Goal: Task Accomplishment & Management: Manage account settings

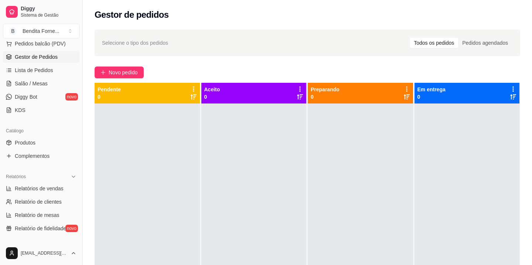
scroll to position [120, 0]
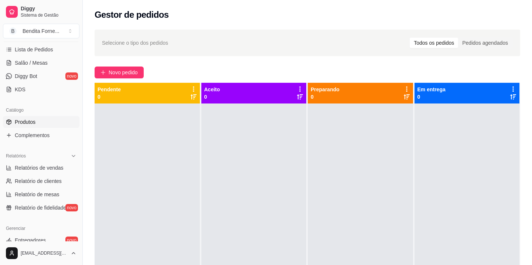
click at [42, 123] on link "Produtos" at bounding box center [41, 122] width 77 height 12
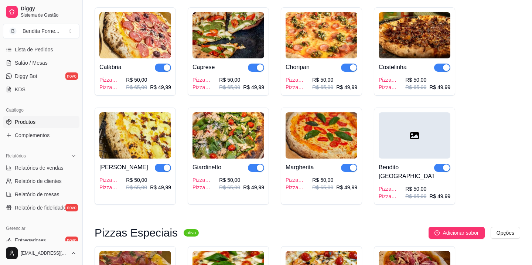
scroll to position [182, 0]
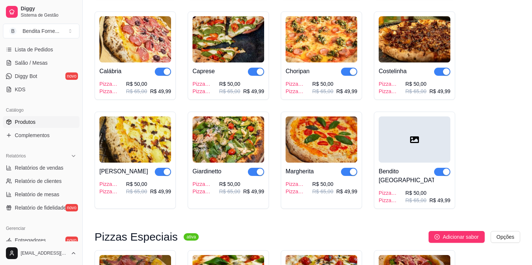
click at [416, 143] on icon at bounding box center [414, 139] width 9 height 7
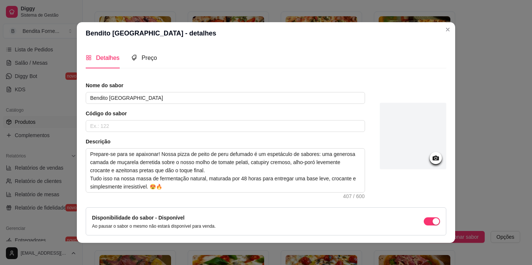
click at [435, 158] on icon at bounding box center [436, 158] width 9 height 9
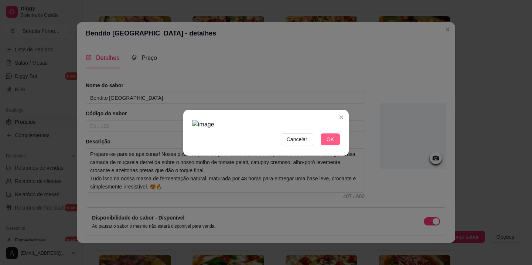
click at [334, 144] on button "OK" at bounding box center [330, 139] width 19 height 12
click at [304, 142] on span "Cancelar" at bounding box center [297, 139] width 21 height 8
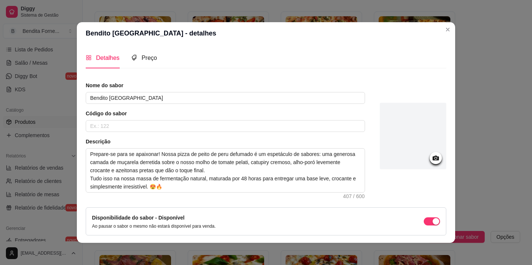
click at [436, 159] on icon at bounding box center [436, 158] width 9 height 9
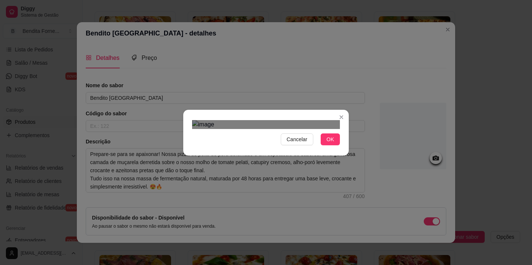
click at [251, 176] on div "Use the arrow keys to move the crop selection area" at bounding box center [258, 242] width 133 height 133
click at [348, 148] on div "Cancelar OK" at bounding box center [266, 132] width 166 height 31
click at [327, 182] on div "Use the arrow keys to move the crop selection area" at bounding box center [266, 243] width 148 height 148
click at [332, 143] on span "OK" at bounding box center [330, 139] width 7 height 8
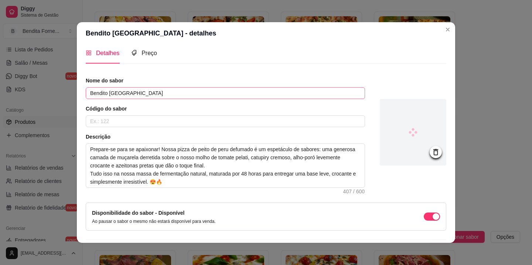
scroll to position [0, 0]
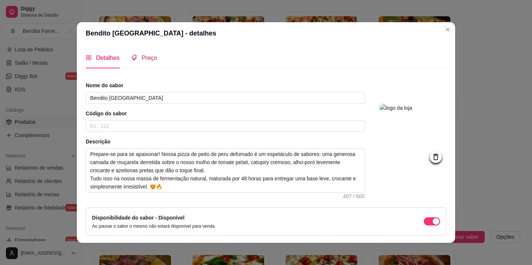
click at [148, 57] on span "Preço" at bounding box center [150, 58] width 16 height 6
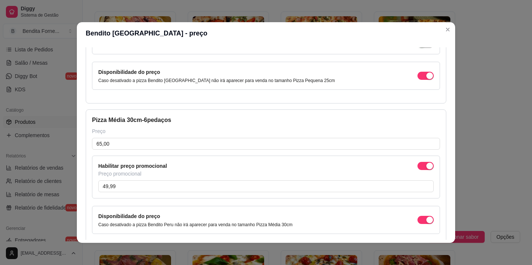
scroll to position [133, 0]
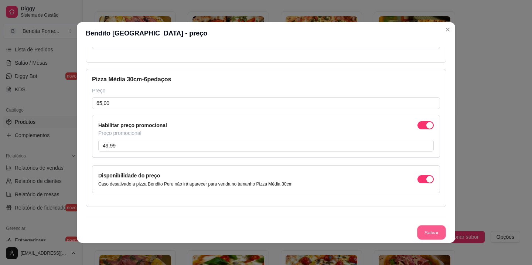
click at [431, 235] on button "Salvar" at bounding box center [431, 233] width 29 height 14
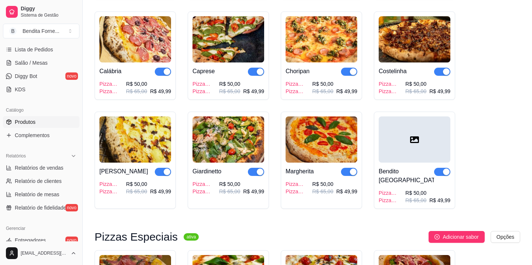
click at [406, 136] on div at bounding box center [415, 139] width 72 height 46
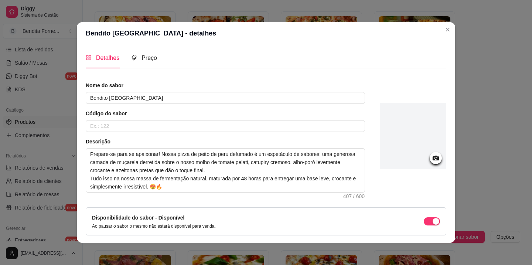
click at [438, 160] on icon at bounding box center [436, 158] width 6 height 5
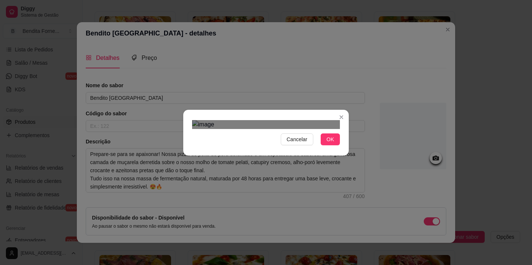
click at [253, 170] on div "Use the arrow keys to move the crop selection area" at bounding box center [258, 236] width 133 height 133
click at [354, 208] on div "Cancelar OK" at bounding box center [266, 132] width 532 height 265
click at [330, 143] on span "OK" at bounding box center [330, 139] width 7 height 8
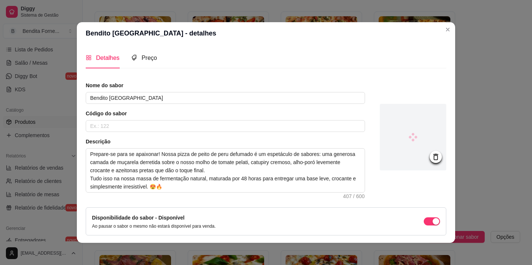
scroll to position [28, 0]
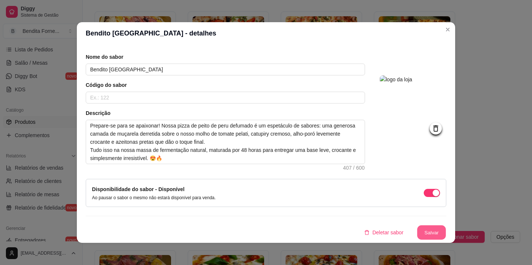
click at [429, 231] on button "Salvar" at bounding box center [431, 233] width 29 height 14
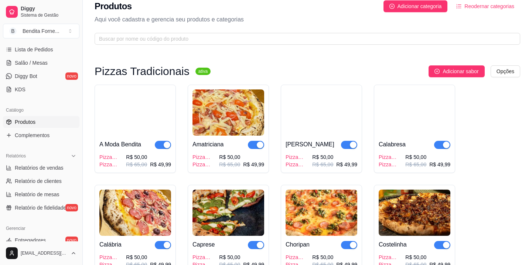
scroll to position [0, 0]
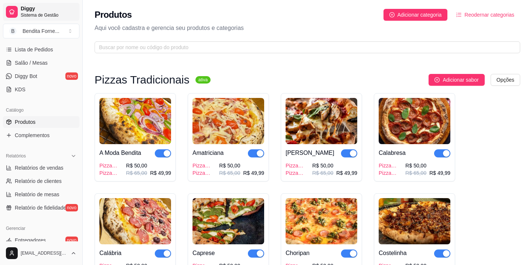
click at [26, 11] on span "Diggy" at bounding box center [49, 9] width 56 height 7
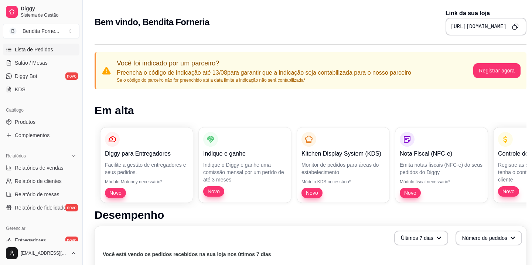
click at [48, 48] on span "Lista de Pedidos" at bounding box center [34, 49] width 38 height 7
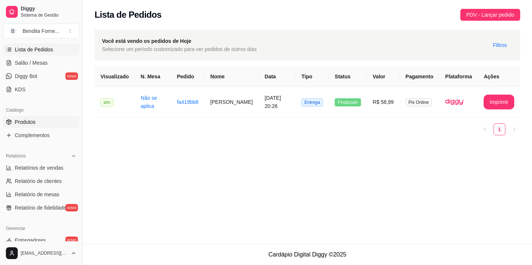
click at [34, 119] on span "Produtos" at bounding box center [25, 121] width 21 height 7
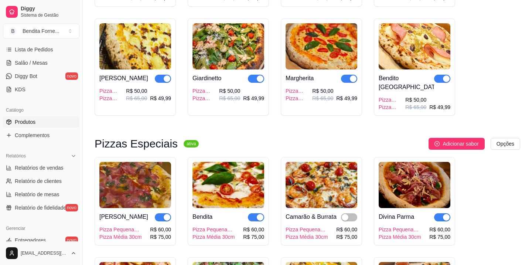
scroll to position [247, 0]
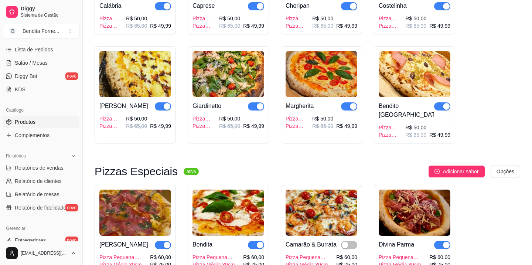
click at [410, 84] on img at bounding box center [415, 74] width 72 height 46
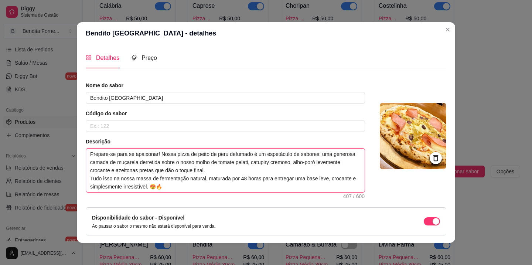
drag, startPoint x: 91, startPoint y: 153, endPoint x: 187, endPoint y: 187, distance: 101.9
click at [187, 187] on textarea "Prepare-se para se apaixonar! Nossa pizza de peito de peru defumado é um espetá…" at bounding box center [225, 171] width 279 height 44
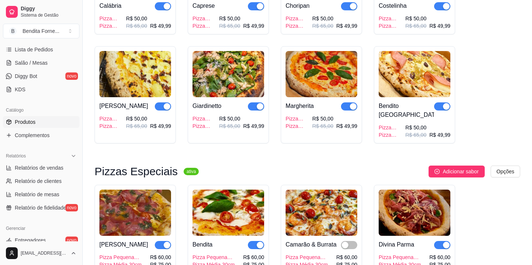
click at [26, 125] on span "Produtos" at bounding box center [25, 121] width 21 height 7
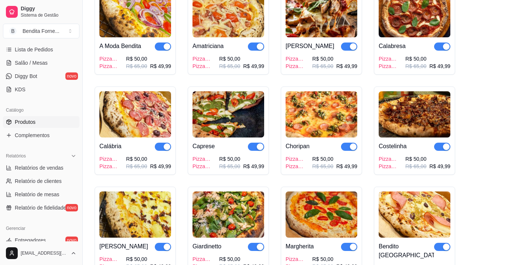
scroll to position [0, 0]
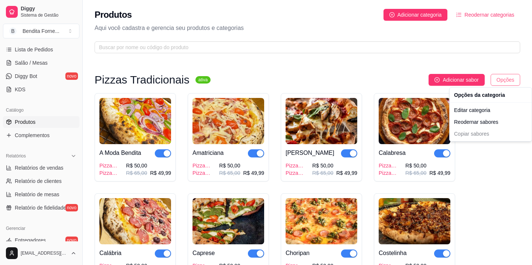
click at [504, 84] on html "Diggy Sistema de Gestão B Bendita Forne ... Loja aberta Período gratuito até 05…" at bounding box center [266, 132] width 532 height 265
click at [484, 109] on div "Editar categoria" at bounding box center [490, 110] width 79 height 12
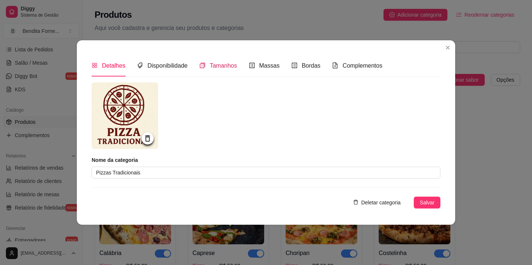
click at [227, 66] on span "Tamanhos" at bounding box center [223, 65] width 27 height 6
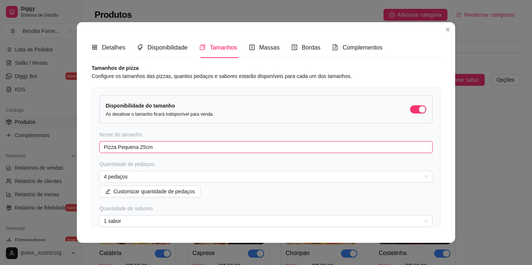
drag, startPoint x: 119, startPoint y: 148, endPoint x: 139, endPoint y: 150, distance: 19.8
click at [139, 150] on input "Pizza Pequena 25cm" at bounding box center [266, 147] width 334 height 12
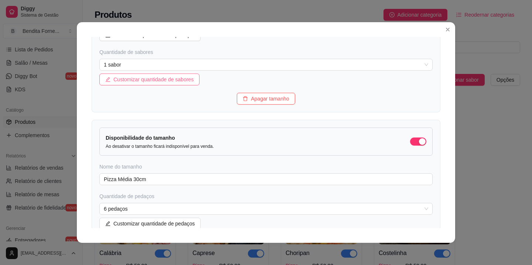
scroll to position [157, 0]
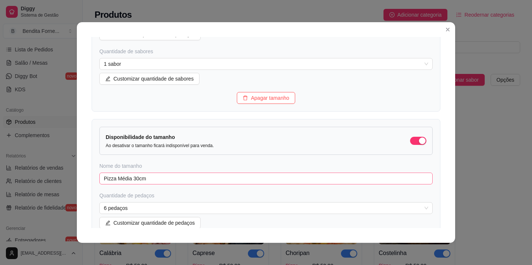
type input "Pizza Média 25cm"
click at [129, 181] on input "Pizza Média 30cm" at bounding box center [266, 179] width 334 height 12
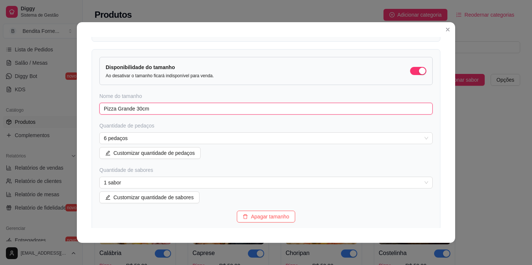
scroll to position [278, 0]
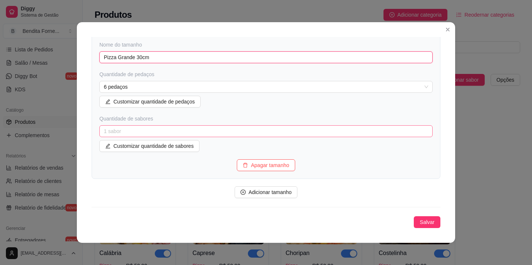
click at [139, 132] on span "1 sabor" at bounding box center [266, 131] width 325 height 11
type input "Pizza Grande 30cm"
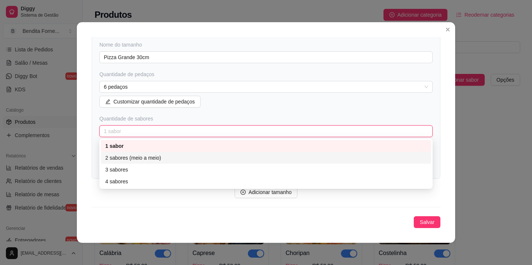
click at [136, 159] on div "2 sabores (meio a meio)" at bounding box center [266, 158] width 322 height 8
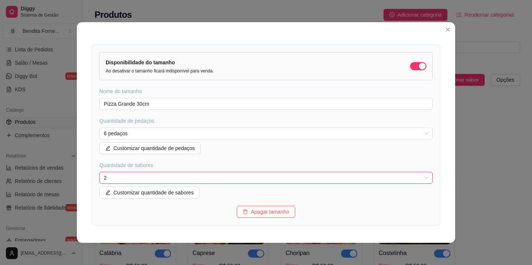
scroll to position [233, 0]
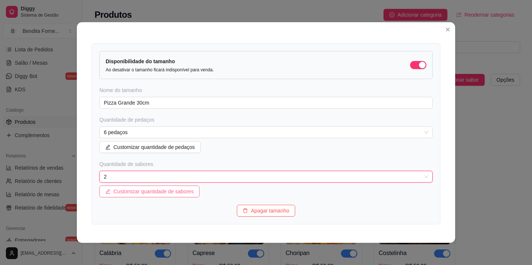
click at [174, 191] on span "Customizar quantidade de sabores" at bounding box center [154, 191] width 80 height 8
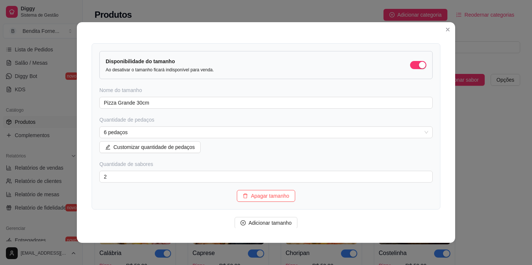
scroll to position [264, 0]
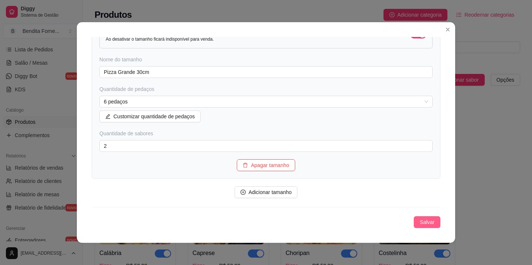
click at [433, 225] on span "Salvar" at bounding box center [427, 222] width 15 height 8
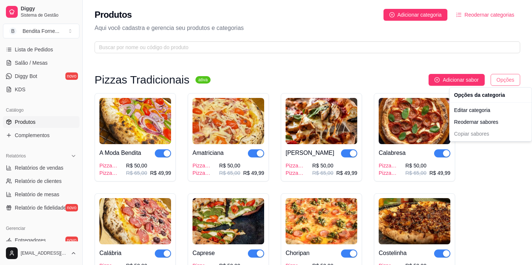
click at [502, 84] on html "Diggy Sistema de Gestão B Bendita Forne ... Loja aberta Período gratuito até 05…" at bounding box center [266, 132] width 532 height 265
click at [486, 112] on div "Editar categoria" at bounding box center [490, 110] width 79 height 12
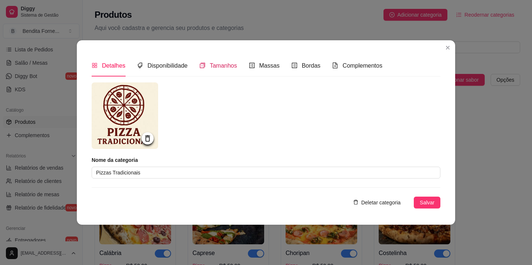
click at [228, 68] on span "Tamanhos" at bounding box center [223, 65] width 27 height 6
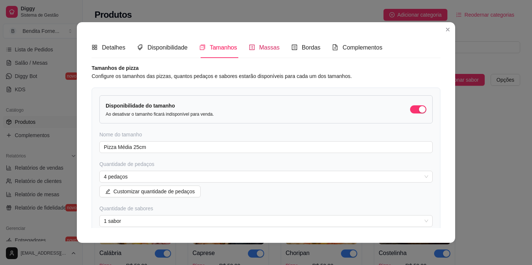
click at [272, 51] on div "Massas" at bounding box center [264, 47] width 31 height 9
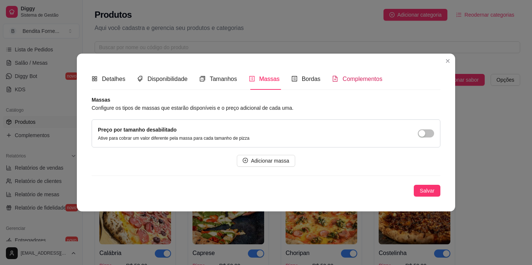
click at [353, 77] on span "Complementos" at bounding box center [363, 79] width 40 height 6
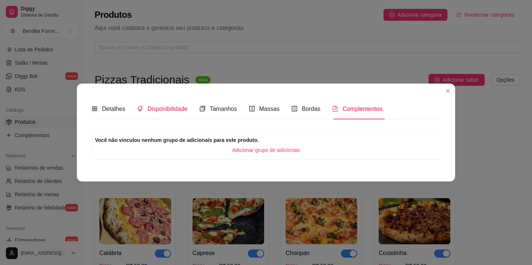
click at [179, 108] on span "Disponibilidade" at bounding box center [168, 109] width 40 height 6
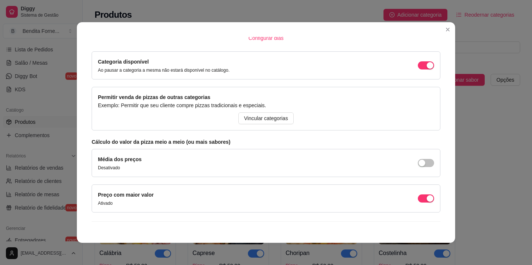
scroll to position [51, 0]
click at [267, 120] on span "Vincular categorias" at bounding box center [266, 118] width 44 height 8
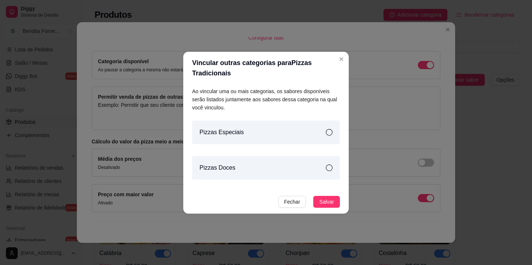
click at [244, 129] on div "Pizzas Especiais" at bounding box center [266, 133] width 148 height 24
click at [329, 202] on span "Salvar" at bounding box center [326, 202] width 15 height 8
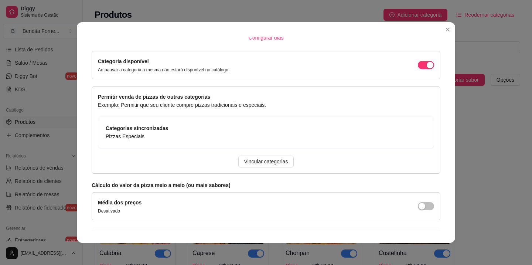
scroll to position [109, 0]
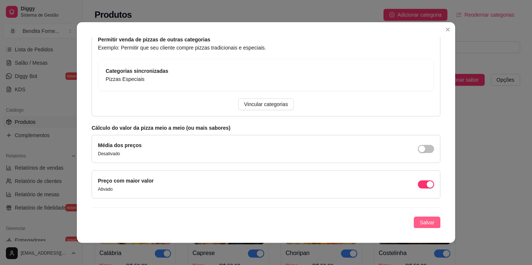
click at [434, 225] on span "Salvar" at bounding box center [427, 223] width 15 height 8
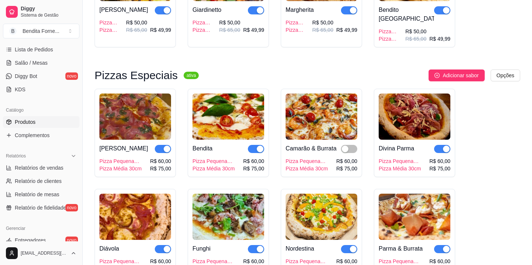
scroll to position [345, 0]
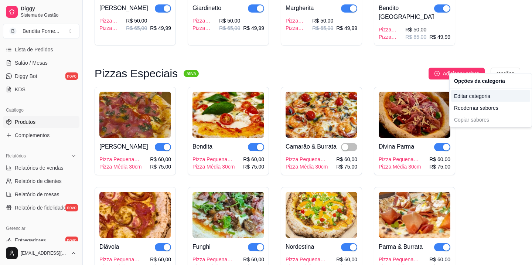
click at [480, 95] on div "Editar categoria" at bounding box center [490, 96] width 79 height 12
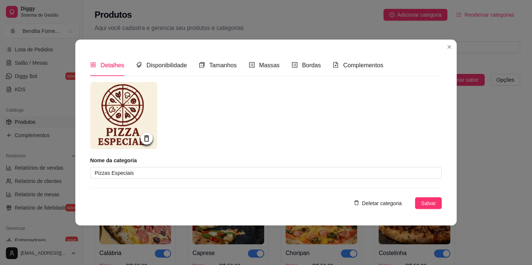
scroll to position [278, 0]
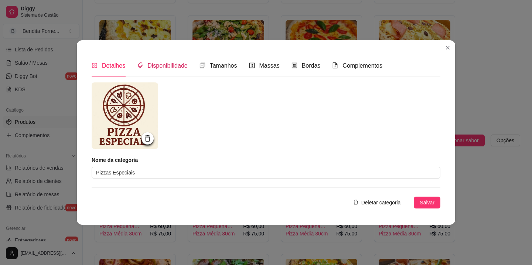
click at [178, 68] on span "Disponibilidade" at bounding box center [168, 65] width 40 height 6
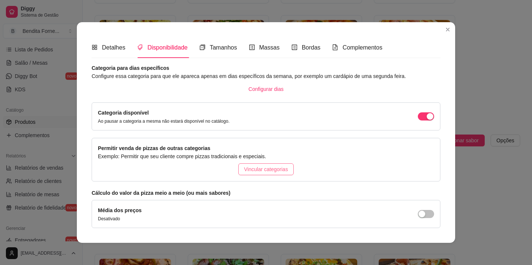
click at [258, 172] on span "Vincular categorias" at bounding box center [266, 169] width 44 height 8
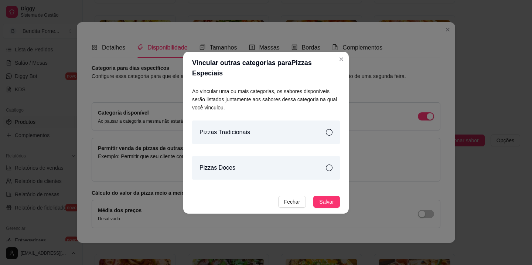
click at [322, 131] on div "Pizzas Tradicionais" at bounding box center [266, 133] width 148 height 24
click at [327, 202] on span "Salvar" at bounding box center [326, 202] width 15 height 8
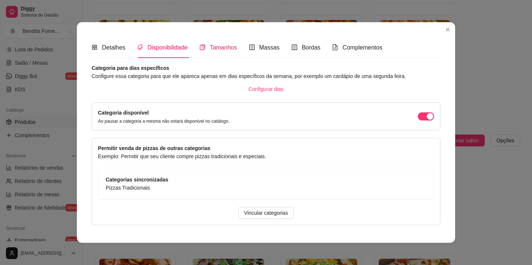
click at [225, 49] on span "Tamanhos" at bounding box center [223, 47] width 27 height 6
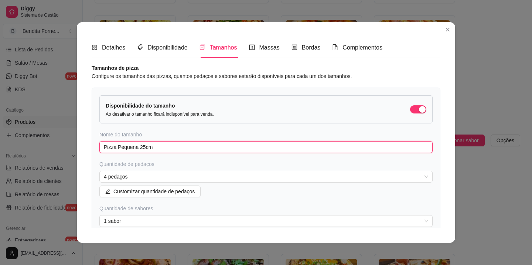
click at [128, 148] on input "Pizza Pequena 25cm" at bounding box center [266, 147] width 334 height 12
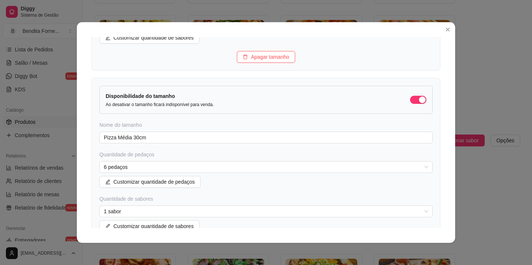
scroll to position [199, 0]
click at [136, 211] on span "1 sabor" at bounding box center [266, 210] width 325 height 11
type input "Pizza Média 25cm"
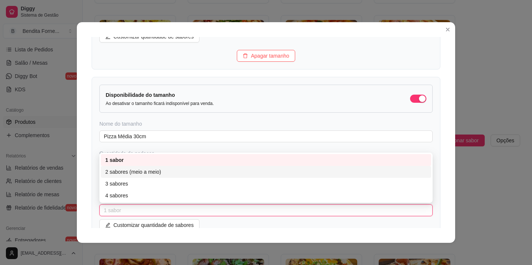
click at [142, 173] on div "2 sabores (meio a meio)" at bounding box center [266, 172] width 322 height 8
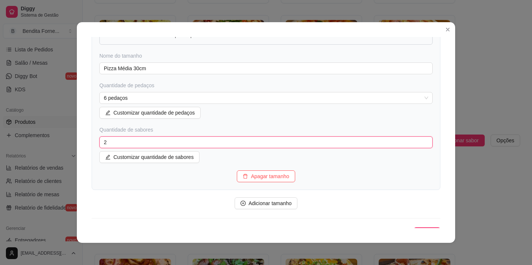
scroll to position [270, 0]
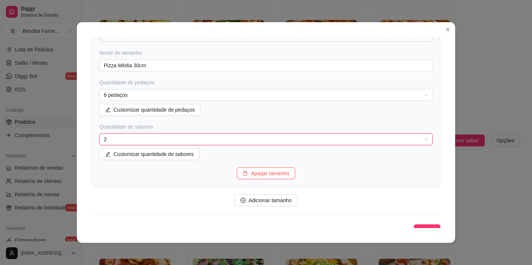
click at [260, 153] on div "Quantidade de sabores 2 2 1 2 3 1 sabor 2 sabores (meio a meio) 3 sabores 4 sab…" at bounding box center [266, 141] width 334 height 37
click at [124, 64] on input "Pizza Média 30cm" at bounding box center [266, 66] width 334 height 12
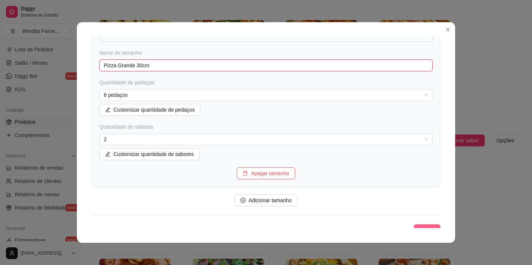
type input "Pizza Grande 30cm"
click at [426, 226] on button "Salvar" at bounding box center [427, 230] width 27 height 12
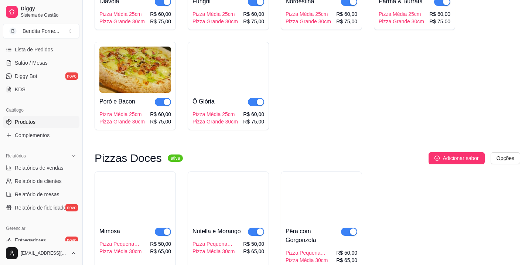
scroll to position [625, 0]
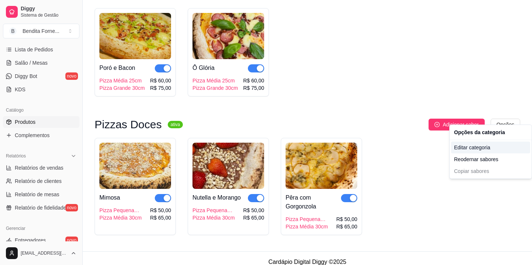
click at [474, 149] on div "Editar categoria" at bounding box center [490, 148] width 79 height 12
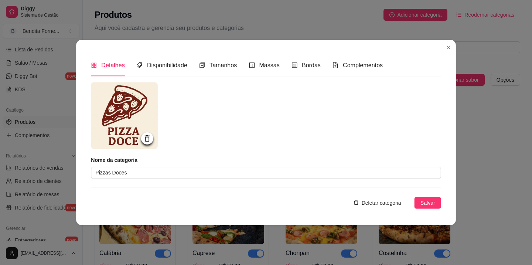
scroll to position [609, 0]
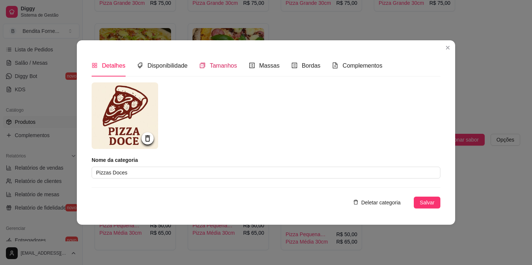
click at [225, 68] on span "Tamanhos" at bounding box center [223, 65] width 27 height 6
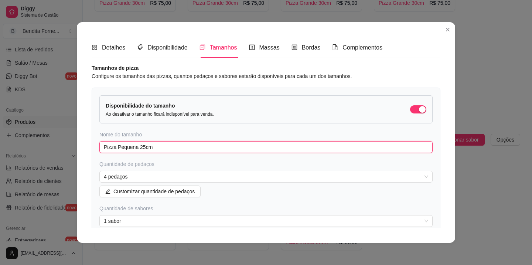
click at [129, 148] on input "Pizza Pequena 25cm" at bounding box center [266, 147] width 334 height 12
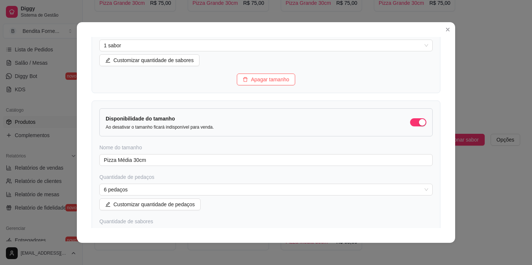
scroll to position [176, 0]
type input "Pizza Média 25cm"
click at [125, 159] on input "Pizza Média 30cm" at bounding box center [266, 160] width 334 height 12
type input "Pizza Grande 30cm"
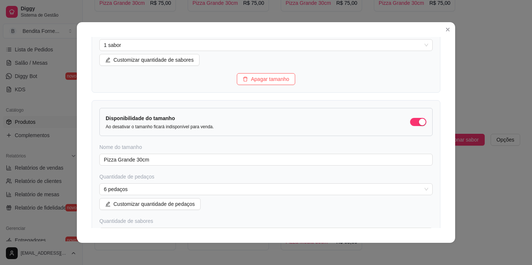
click at [266, 175] on div "Quantidade de pedaços" at bounding box center [266, 176] width 334 height 7
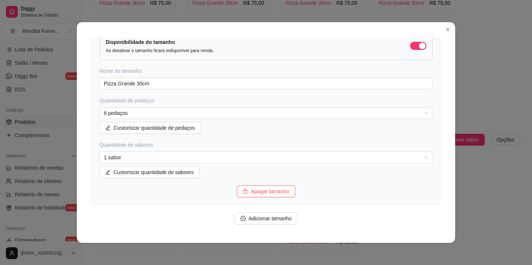
scroll to position [278, 0]
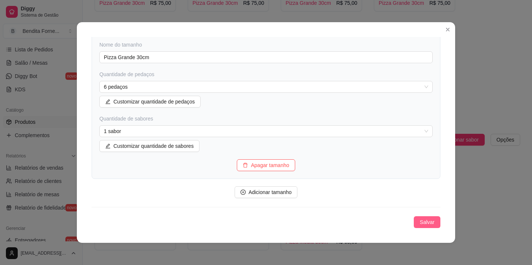
click at [422, 223] on span "Salvar" at bounding box center [427, 222] width 15 height 8
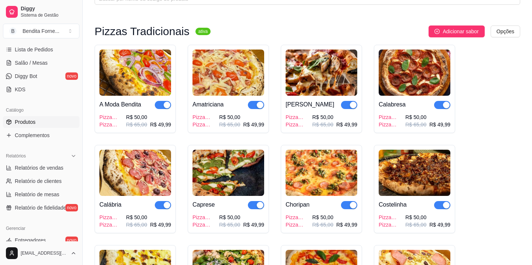
scroll to position [0, 0]
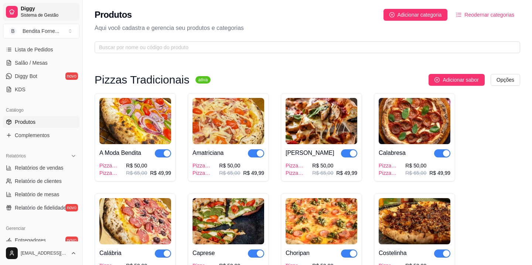
click at [14, 10] on icon at bounding box center [12, 12] width 6 height 6
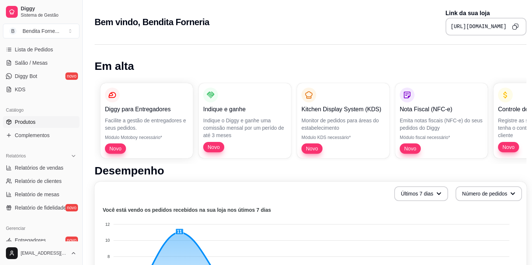
click at [31, 121] on span "Produtos" at bounding box center [25, 121] width 21 height 7
